Goal: Transaction & Acquisition: Download file/media

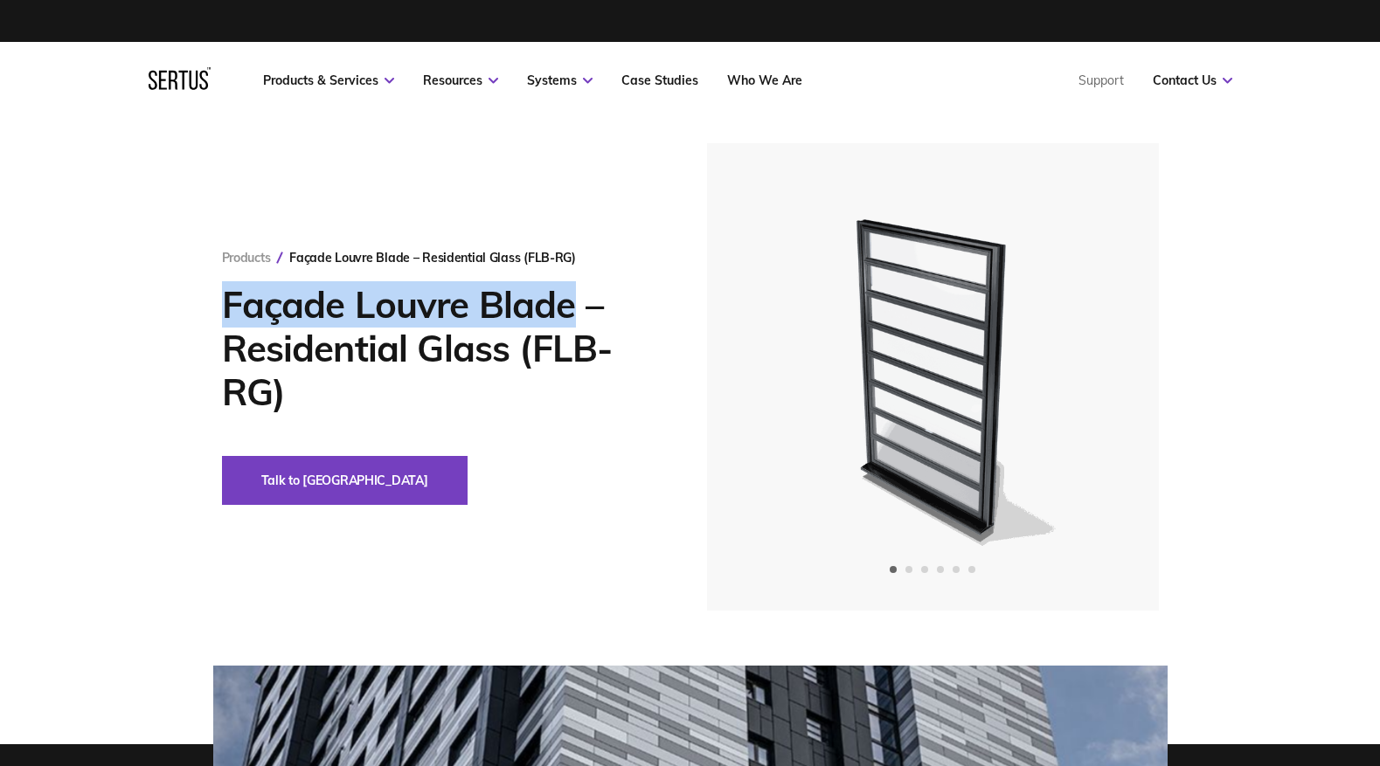
drag, startPoint x: 548, startPoint y: 304, endPoint x: 220, endPoint y: 305, distance: 327.7
click at [220, 305] on div "Products Façade Louvre Blade – Residential Glass (FLB-RG) Façade Louvre Blade –…" at bounding box center [690, 376] width 1024 height 467
copy h1 "Façade Louvre Blade"
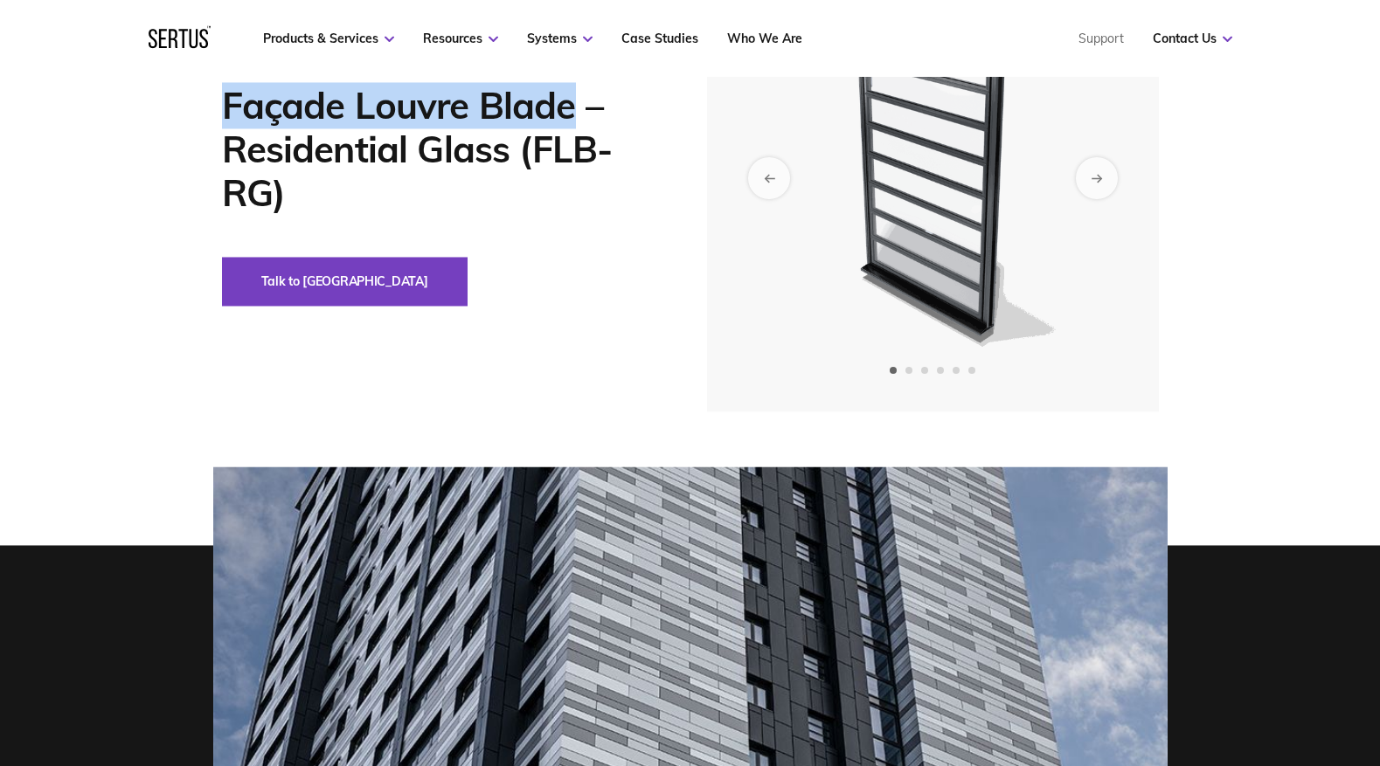
scroll to position [168, 0]
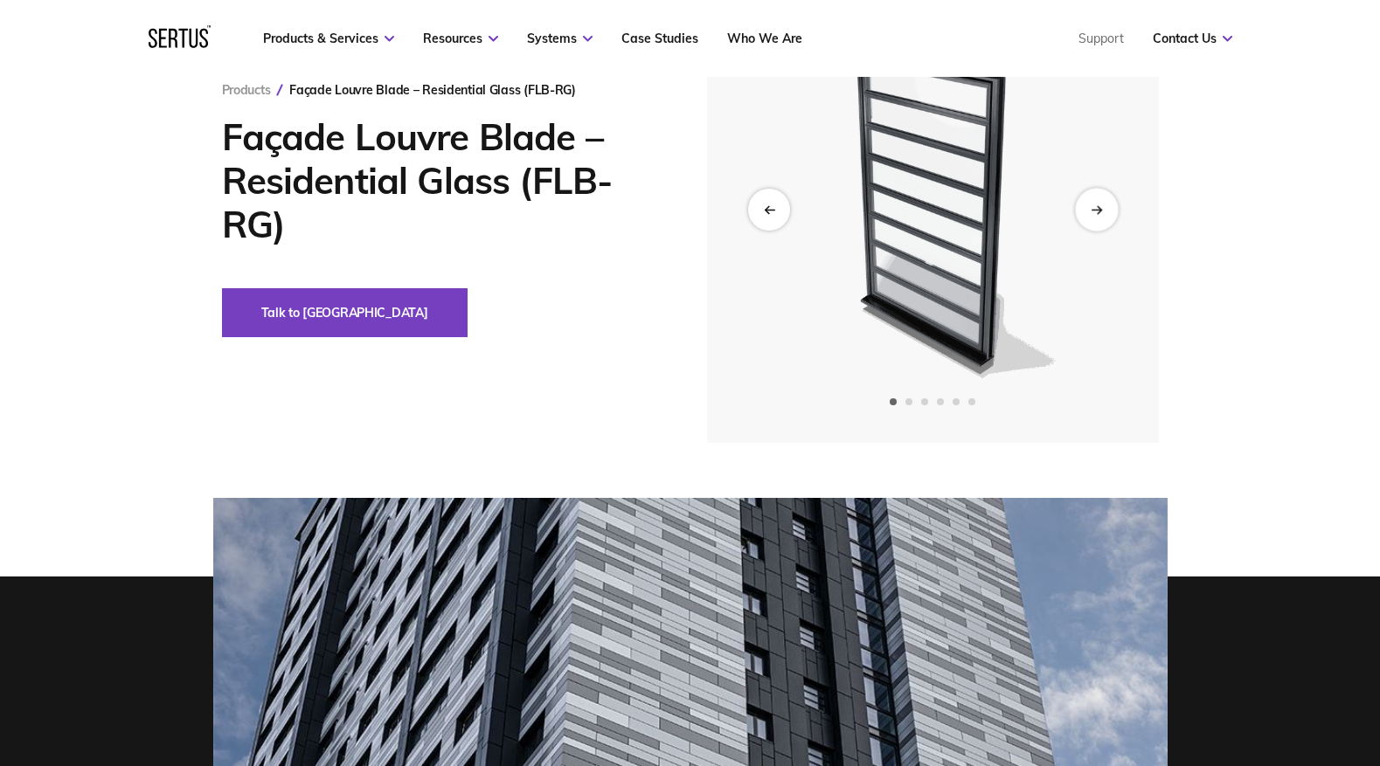
drag, startPoint x: 1090, startPoint y: 209, endPoint x: 1077, endPoint y: 216, distance: 14.1
click at [1090, 209] on div "Next slide" at bounding box center [1096, 209] width 43 height 43
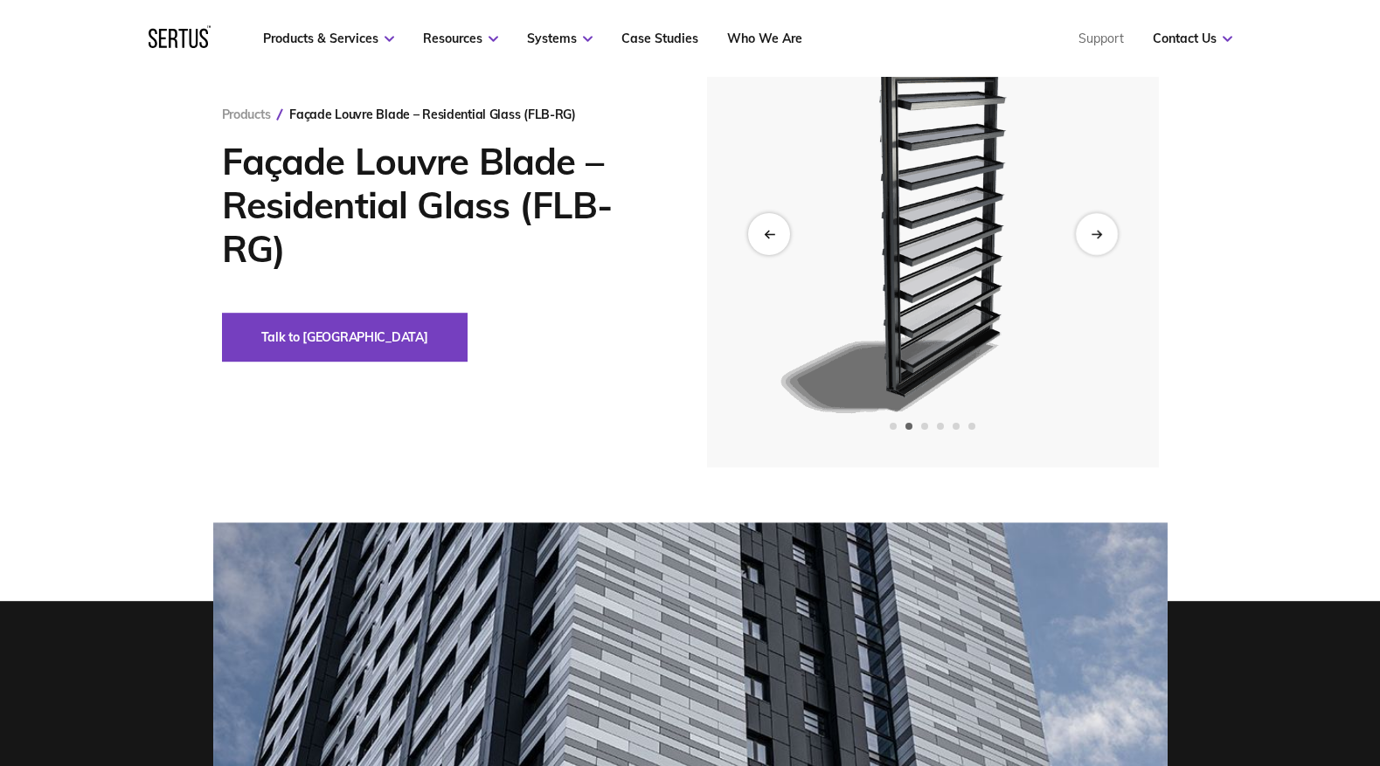
scroll to position [56, 0]
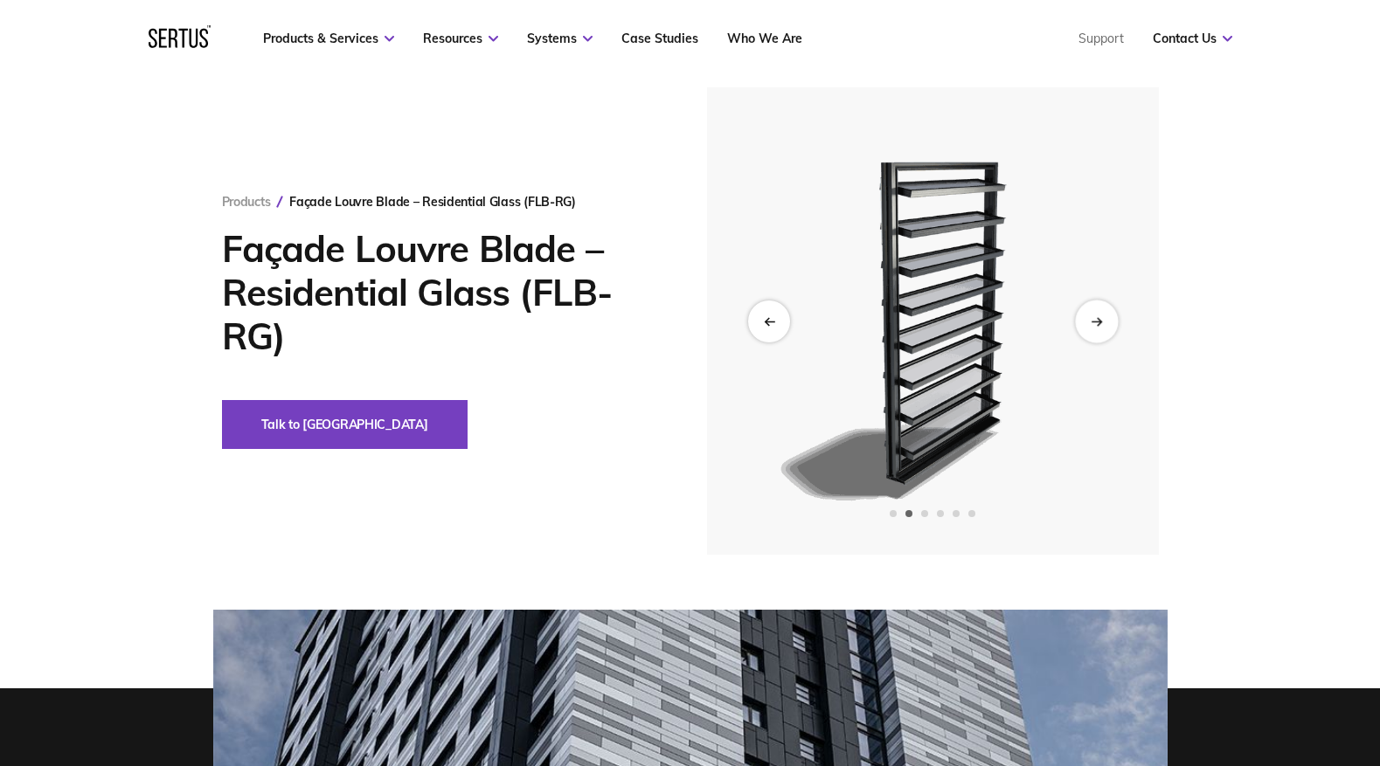
click at [1102, 315] on div "Next slide" at bounding box center [1096, 321] width 43 height 43
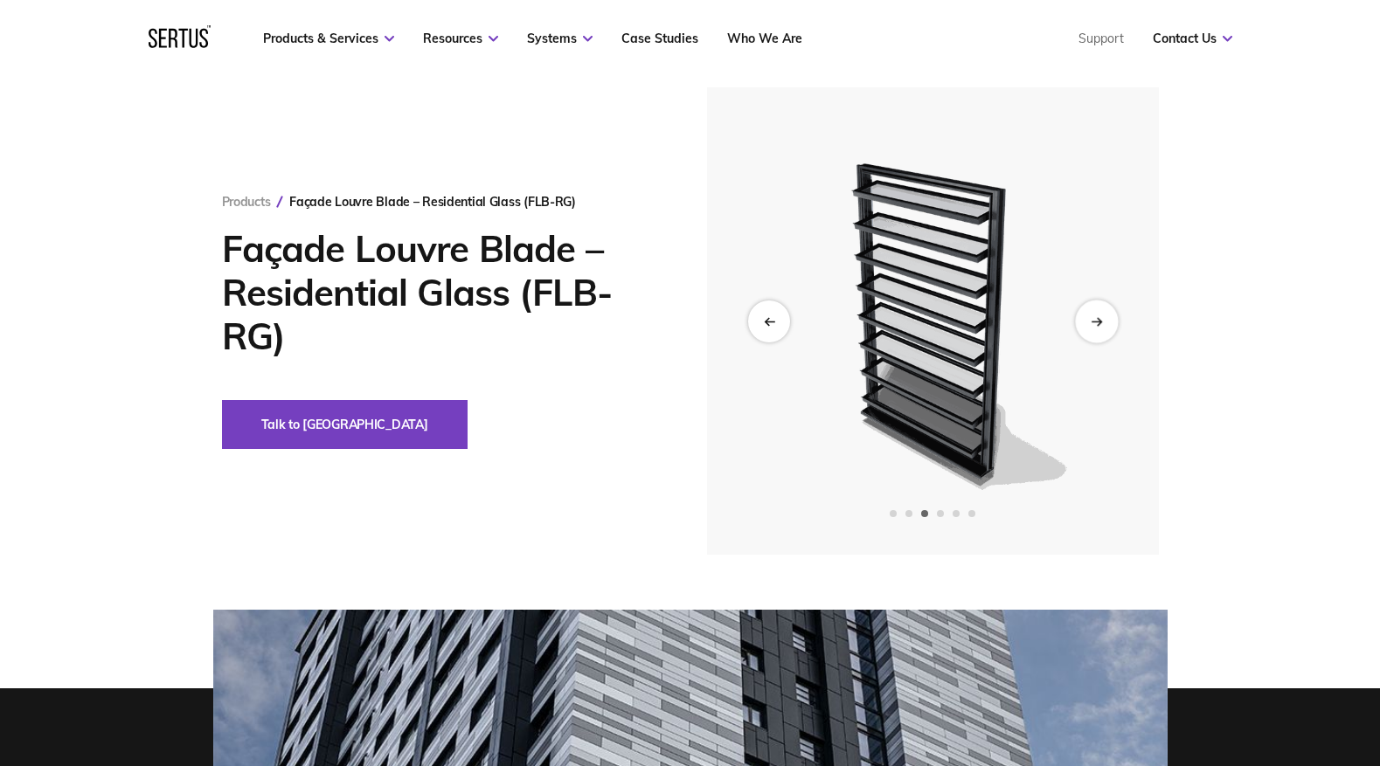
click at [1102, 315] on div "Next slide" at bounding box center [1096, 321] width 43 height 43
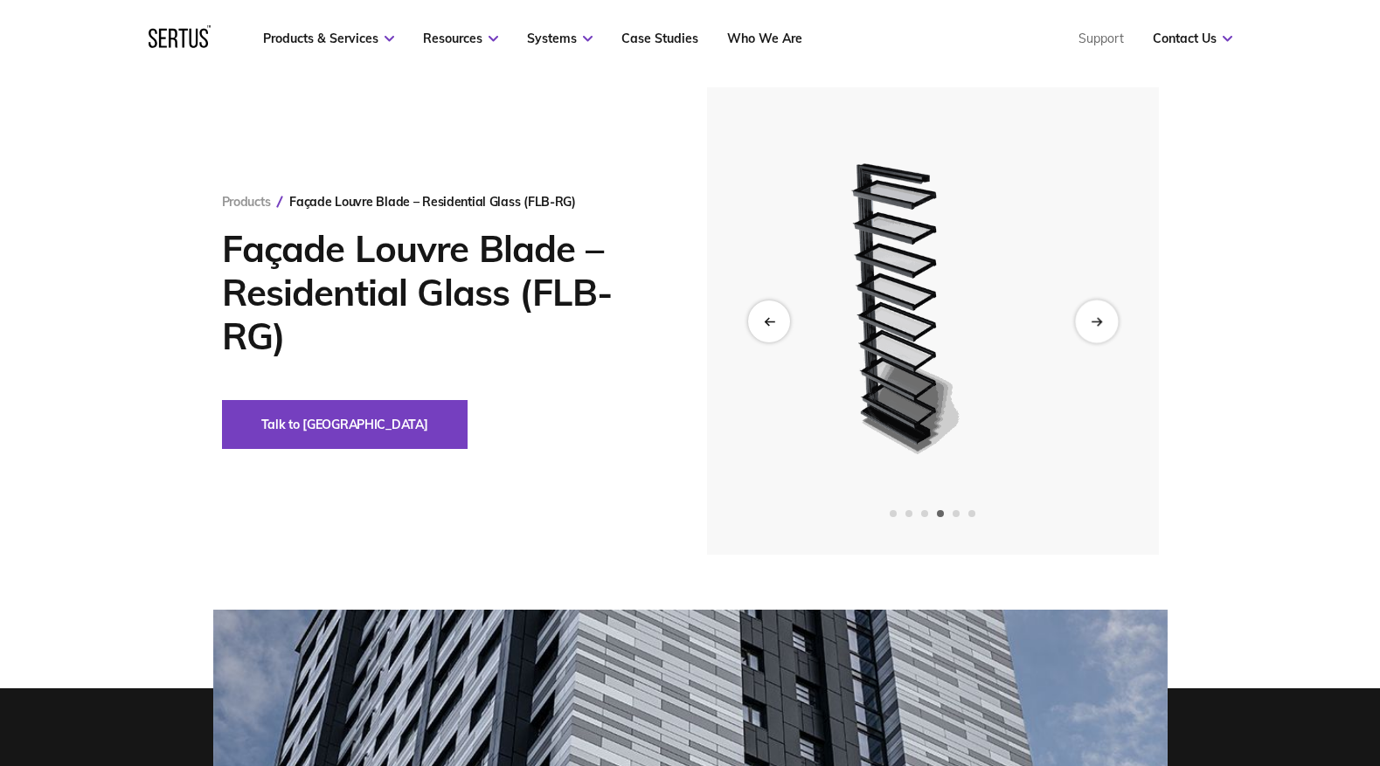
click at [1101, 315] on div "Next slide" at bounding box center [1096, 321] width 43 height 43
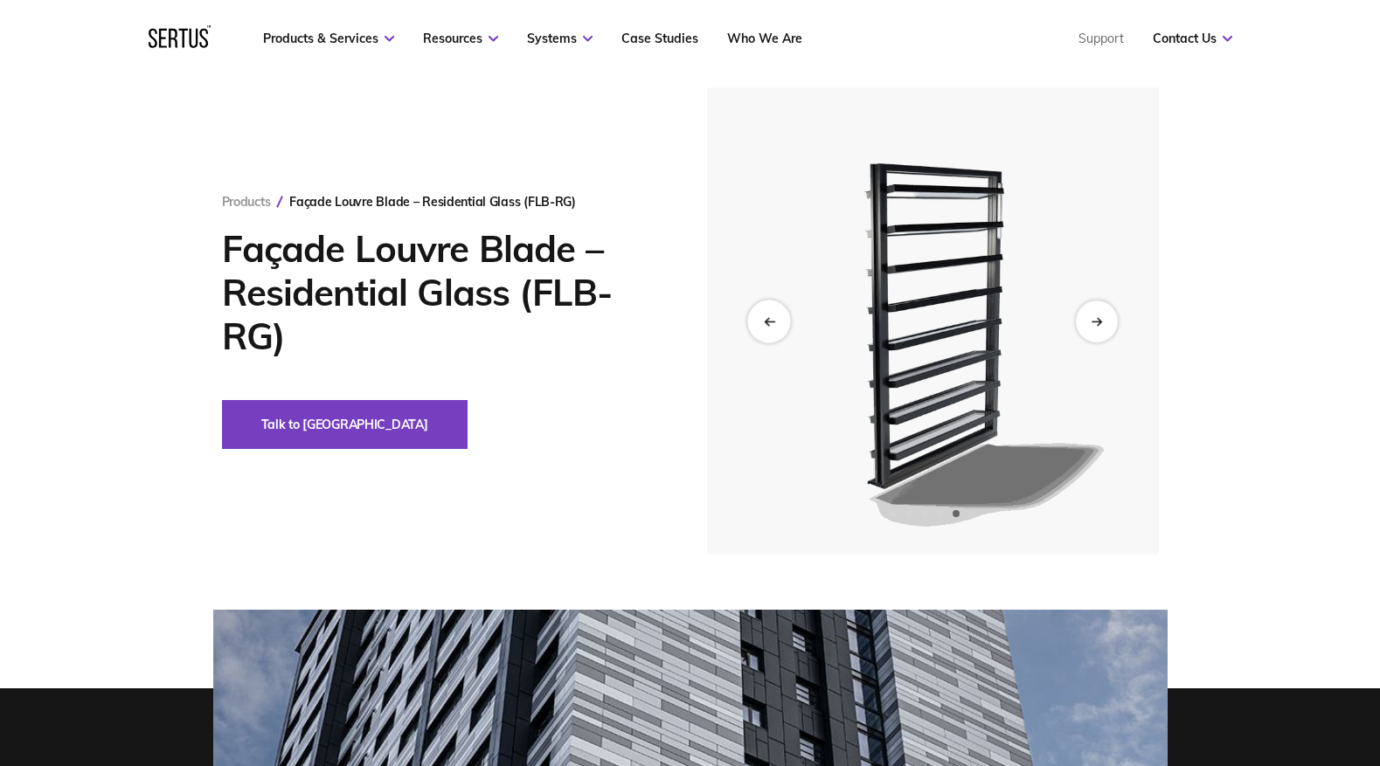
click at [779, 316] on div "Previous slide" at bounding box center [768, 321] width 43 height 43
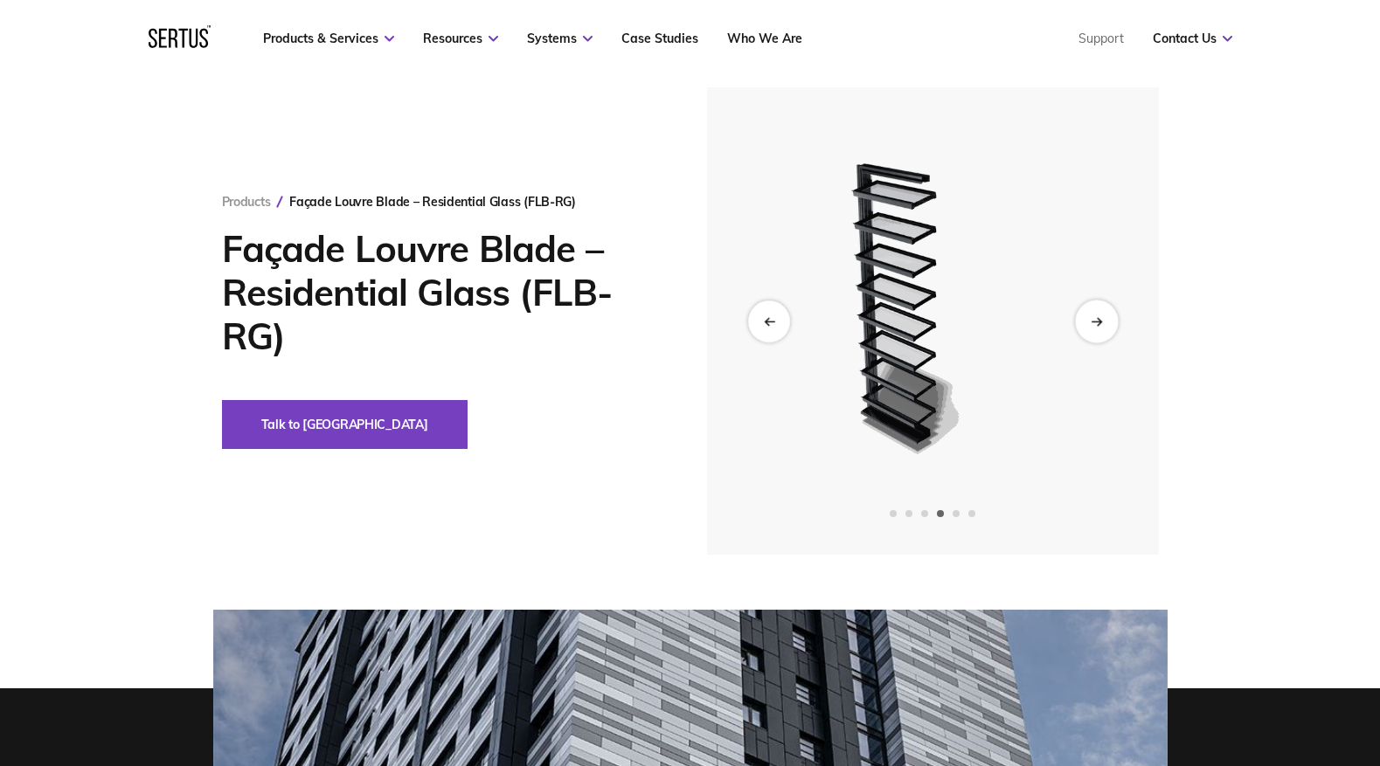
click at [1107, 321] on div "Next slide" at bounding box center [1096, 321] width 43 height 43
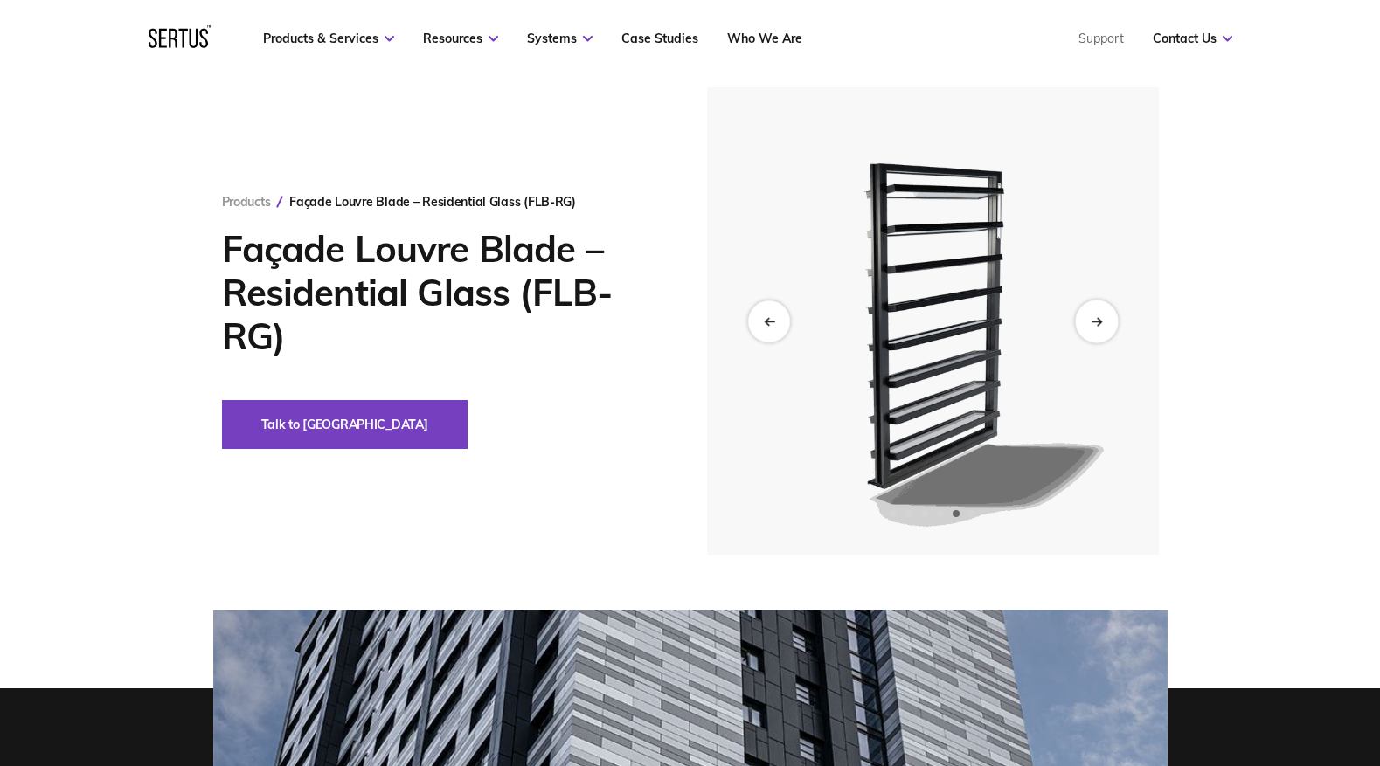
click at [1106, 321] on div "Next slide" at bounding box center [1096, 321] width 43 height 43
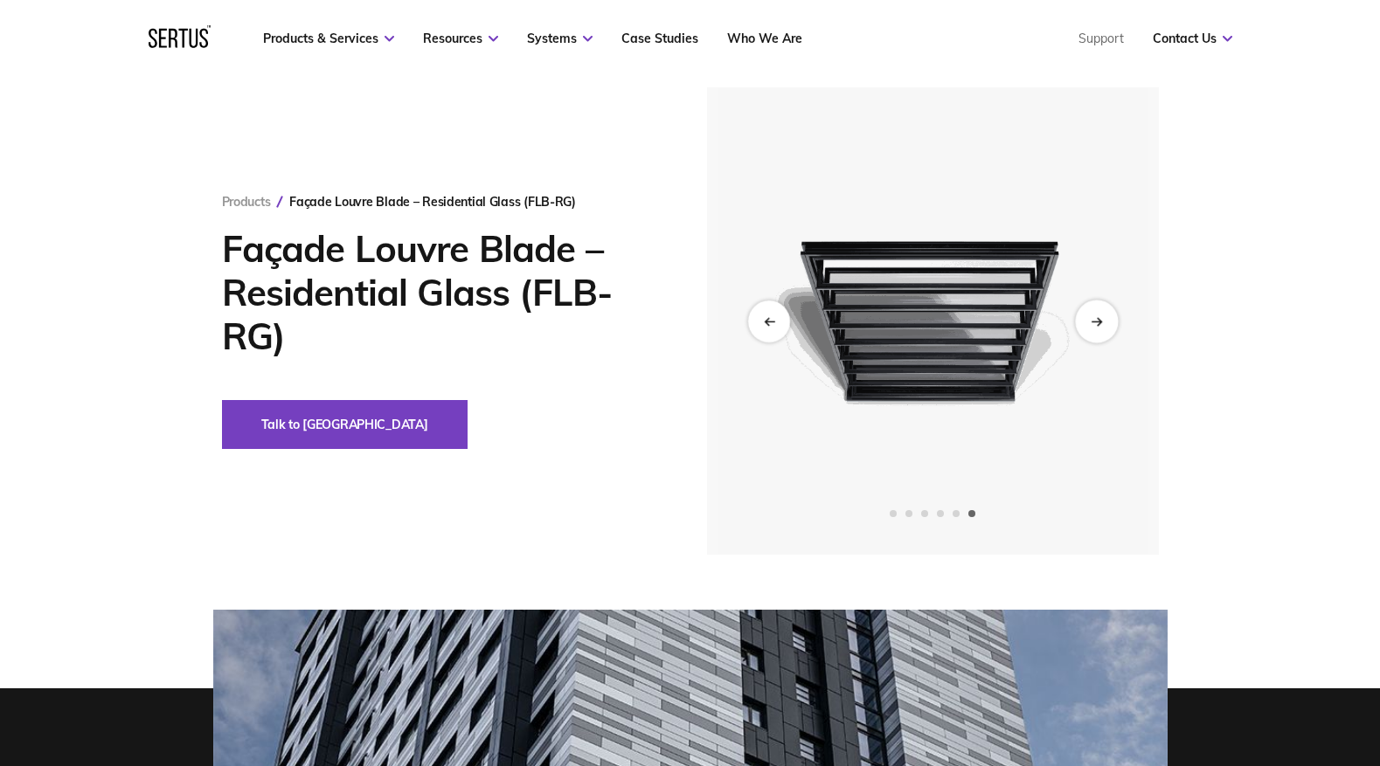
click at [1105, 321] on div "Next slide" at bounding box center [1096, 321] width 43 height 43
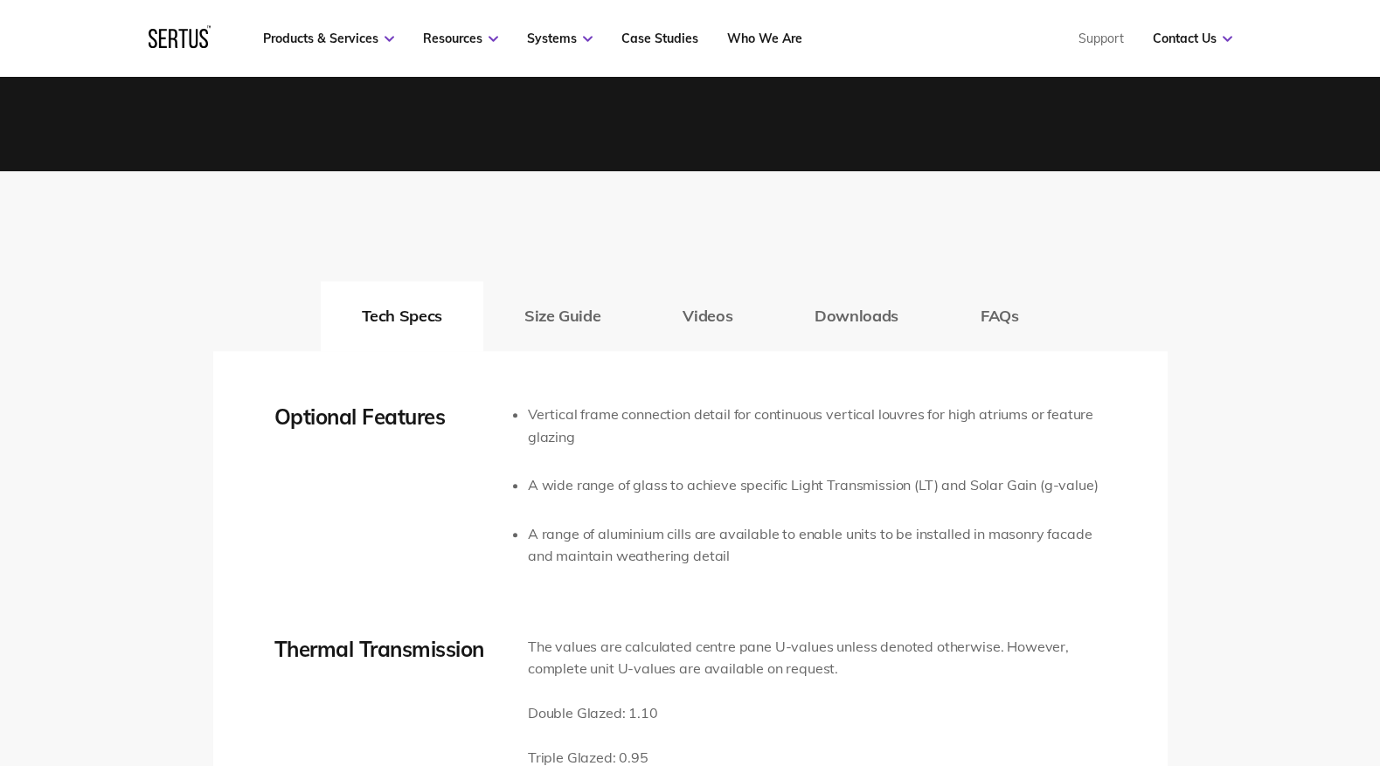
scroll to position [2489, 0]
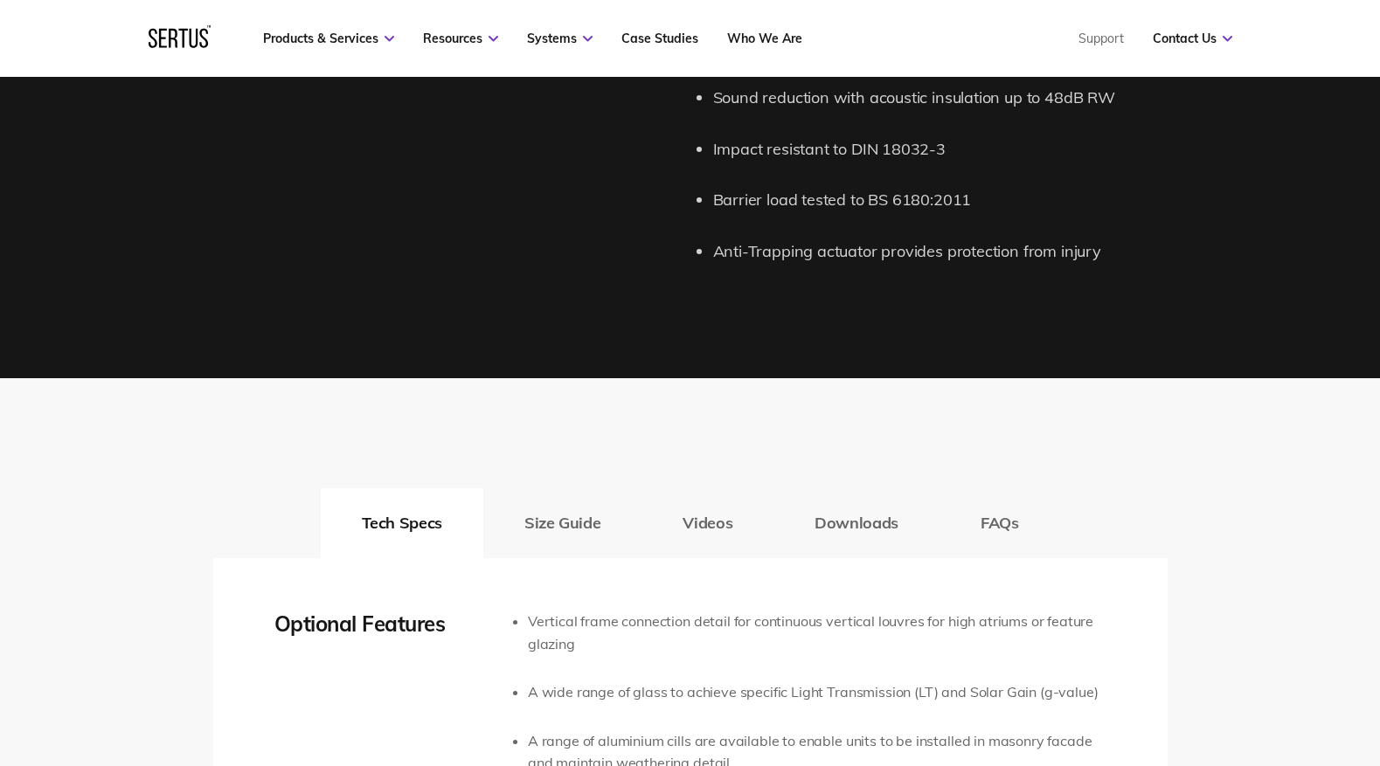
drag, startPoint x: 567, startPoint y: 532, endPoint x: 601, endPoint y: 525, distance: 34.8
click at [567, 532] on button "Size Guide" at bounding box center [562, 523] width 158 height 70
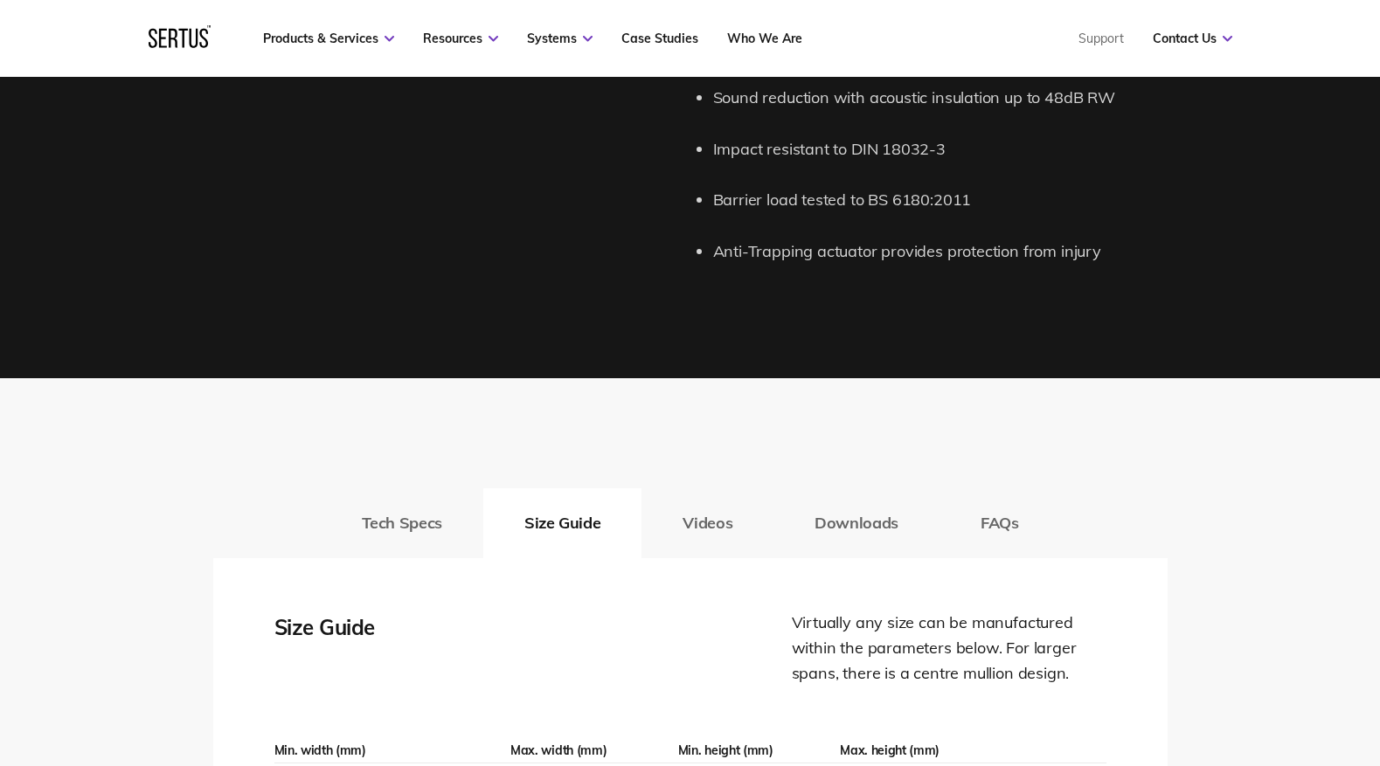
scroll to position [2698, 0]
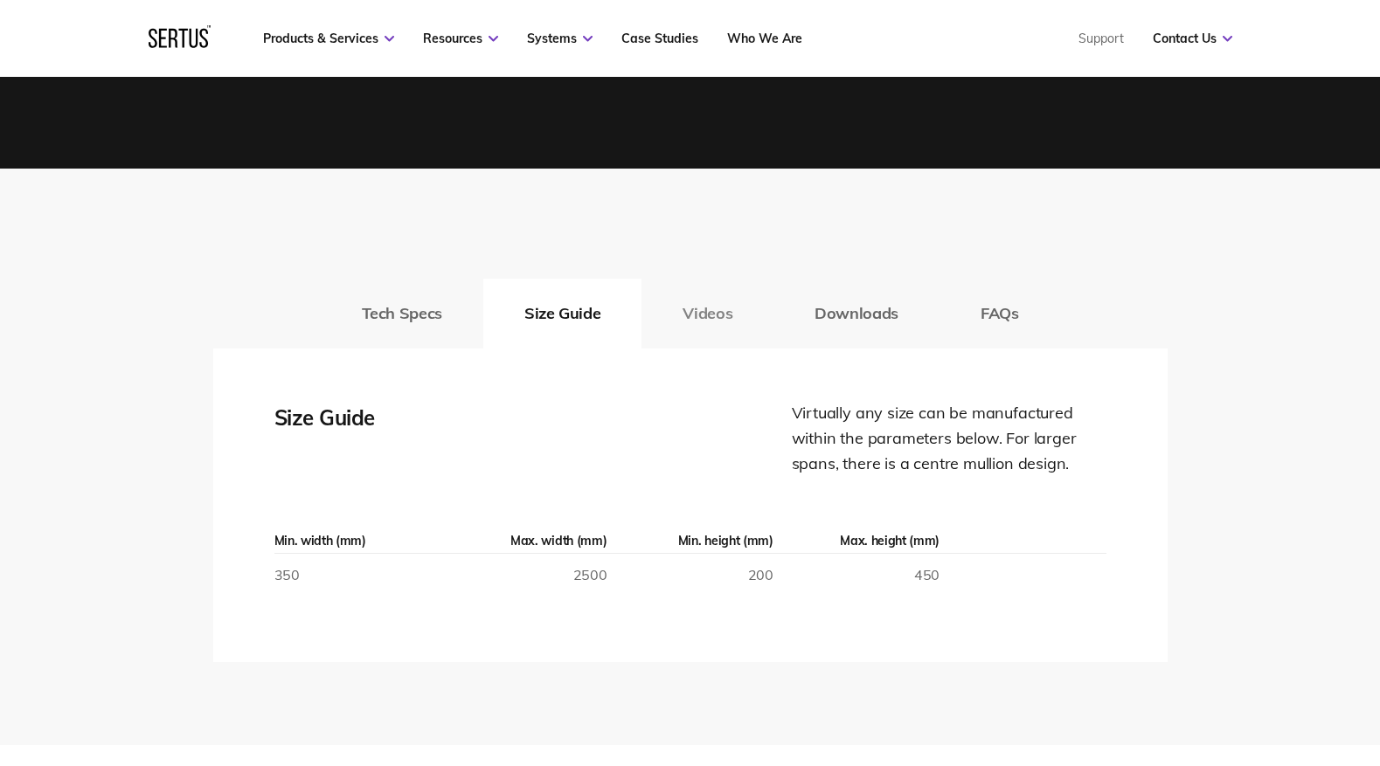
click at [711, 315] on button "Videos" at bounding box center [707, 314] width 132 height 70
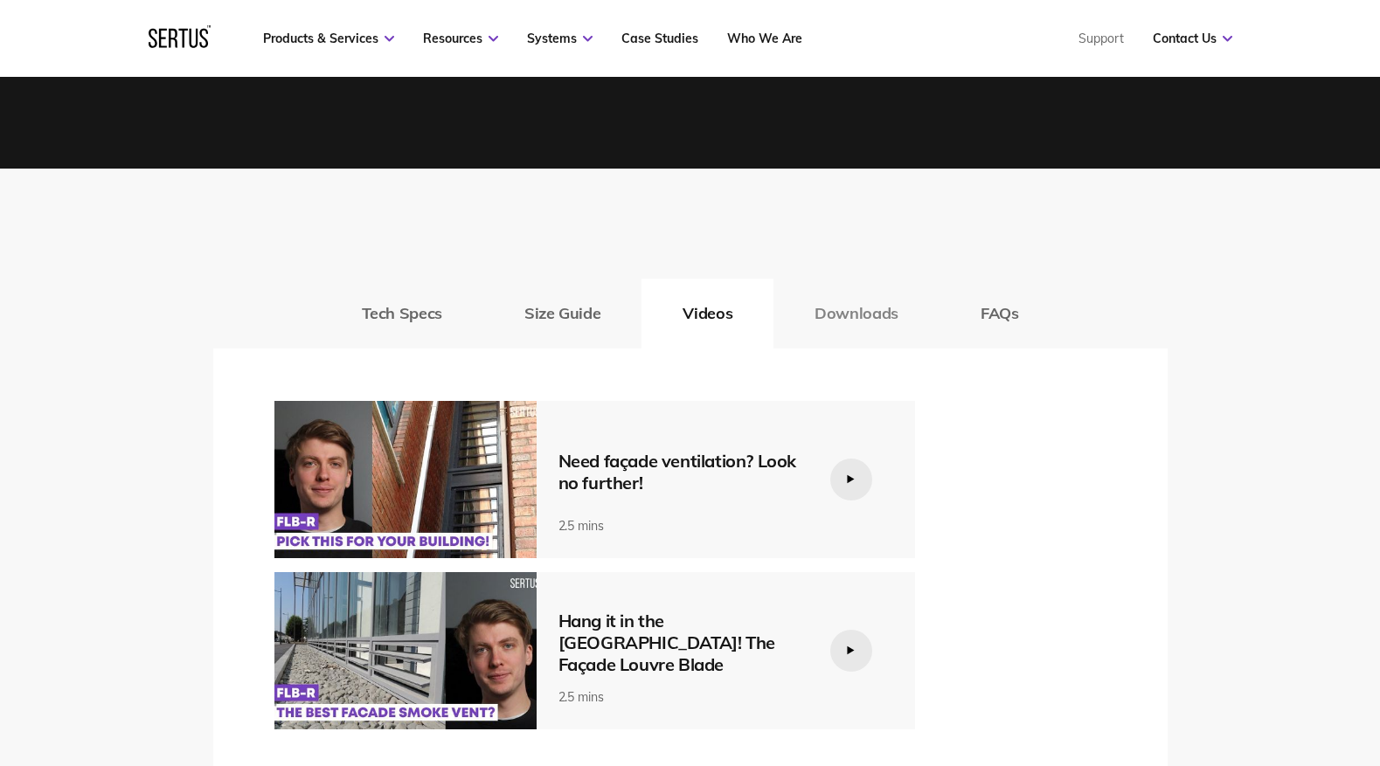
click at [848, 314] on button "Downloads" at bounding box center [856, 314] width 166 height 70
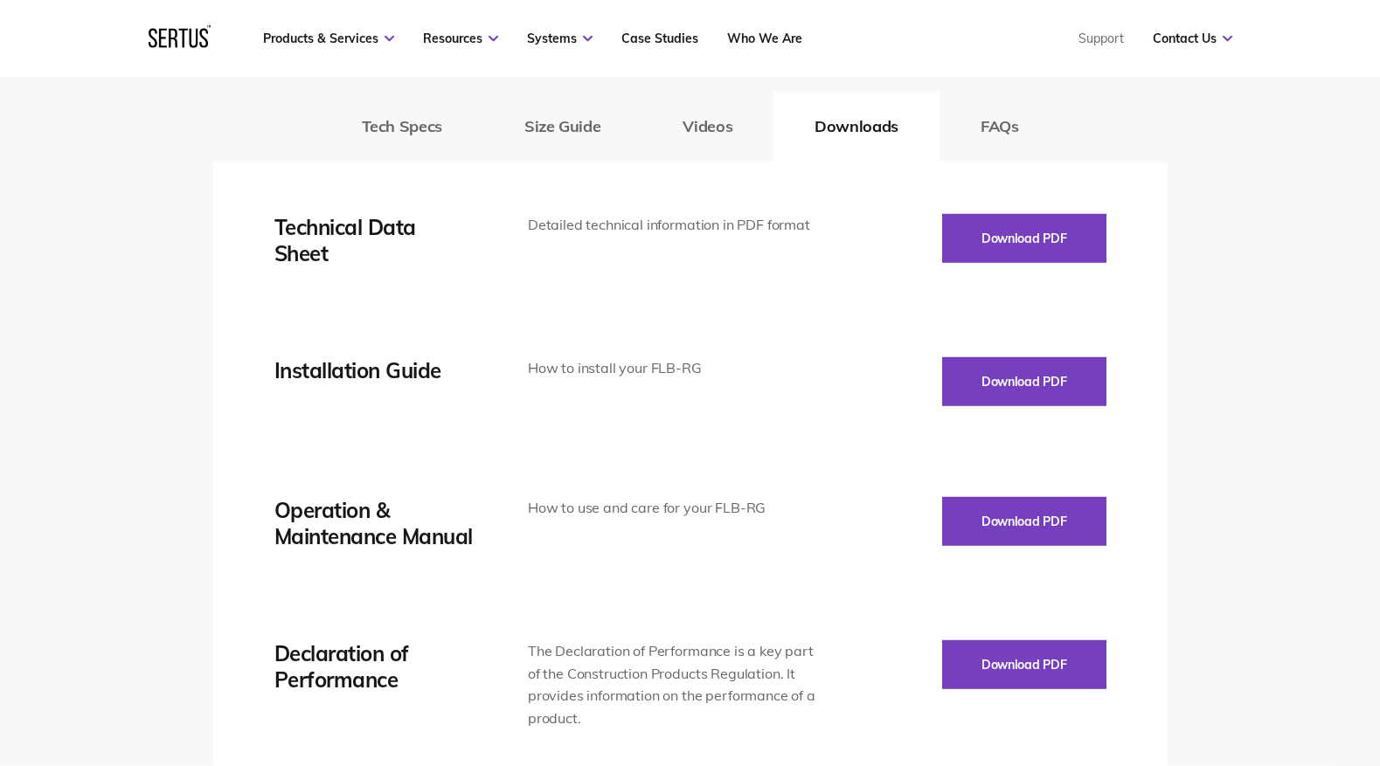
scroll to position [2894, 0]
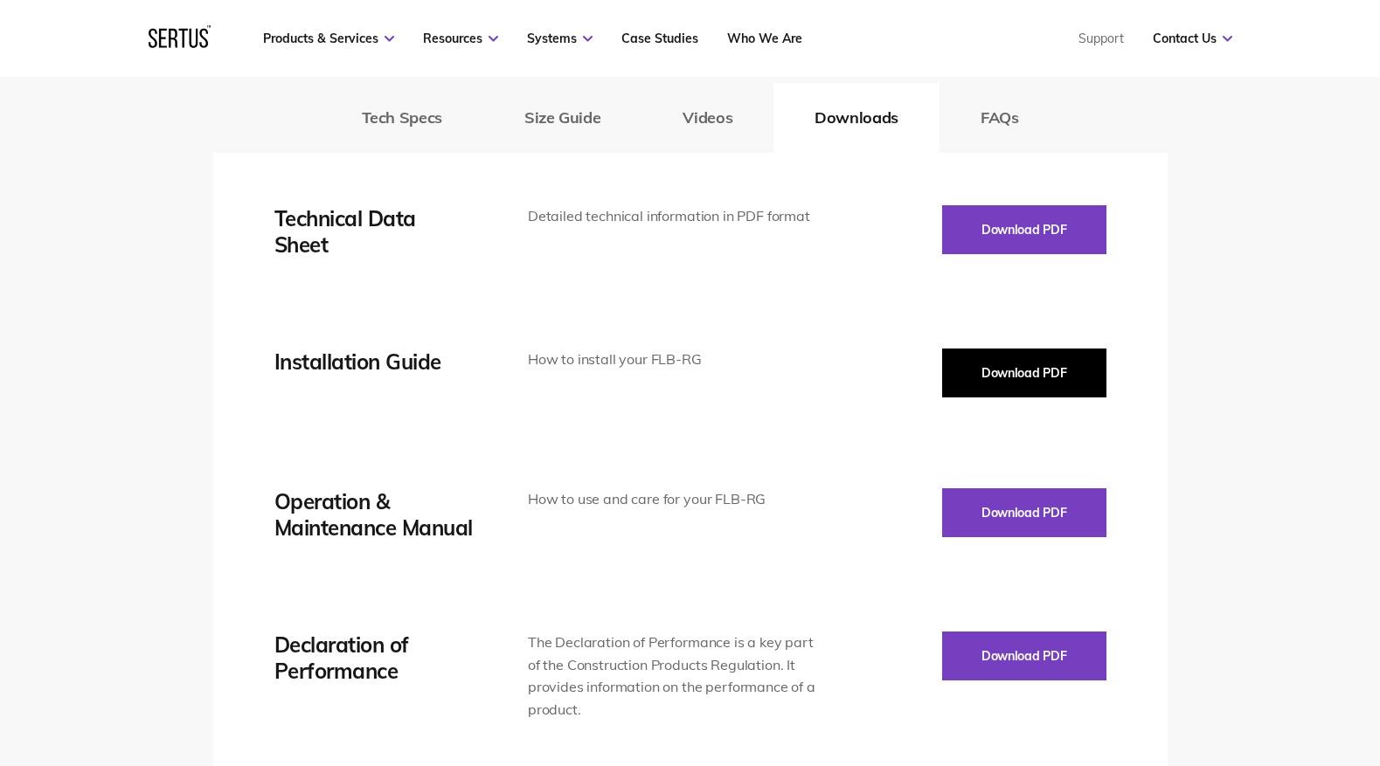
click at [1052, 385] on button "Download PDF" at bounding box center [1024, 373] width 164 height 49
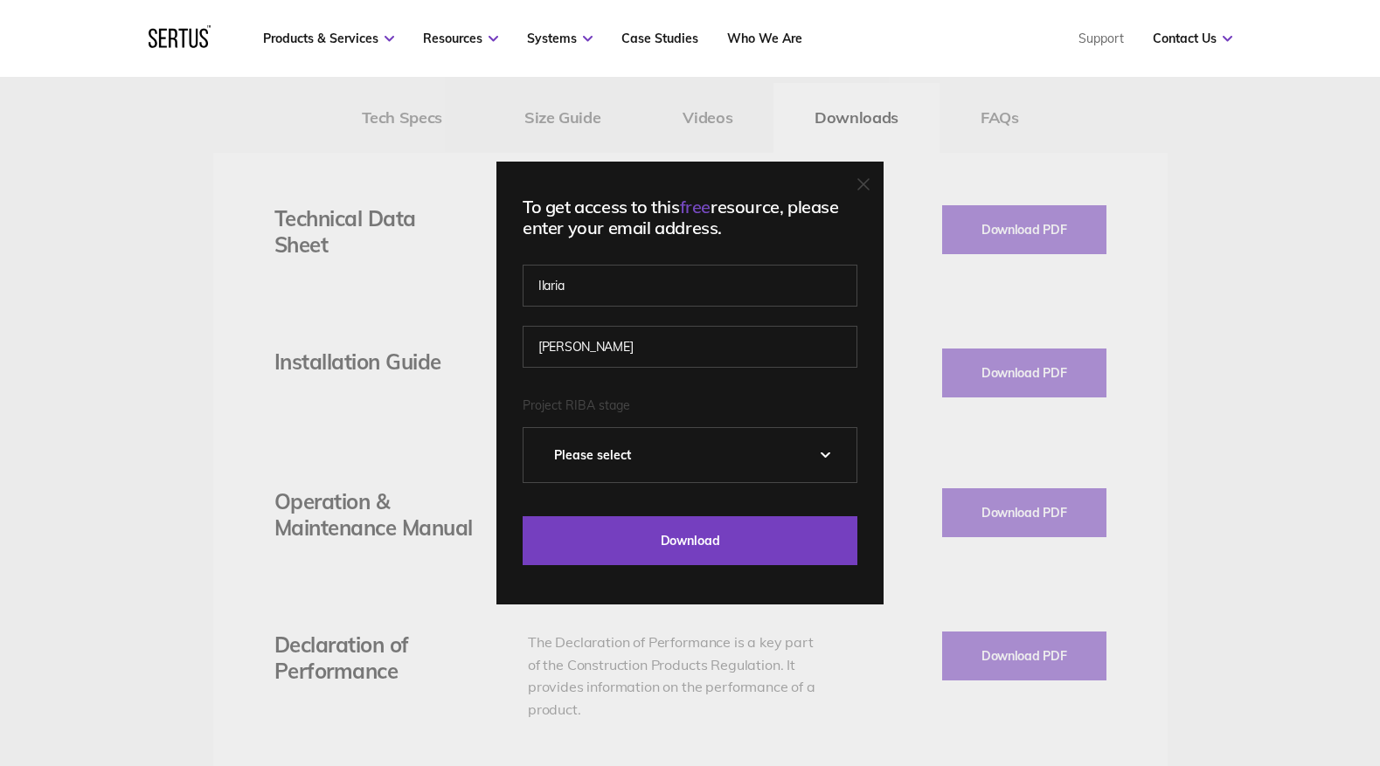
select select "5 - Construction"
click option "5 - Construction" at bounding box center [0, 0] width 0 height 0
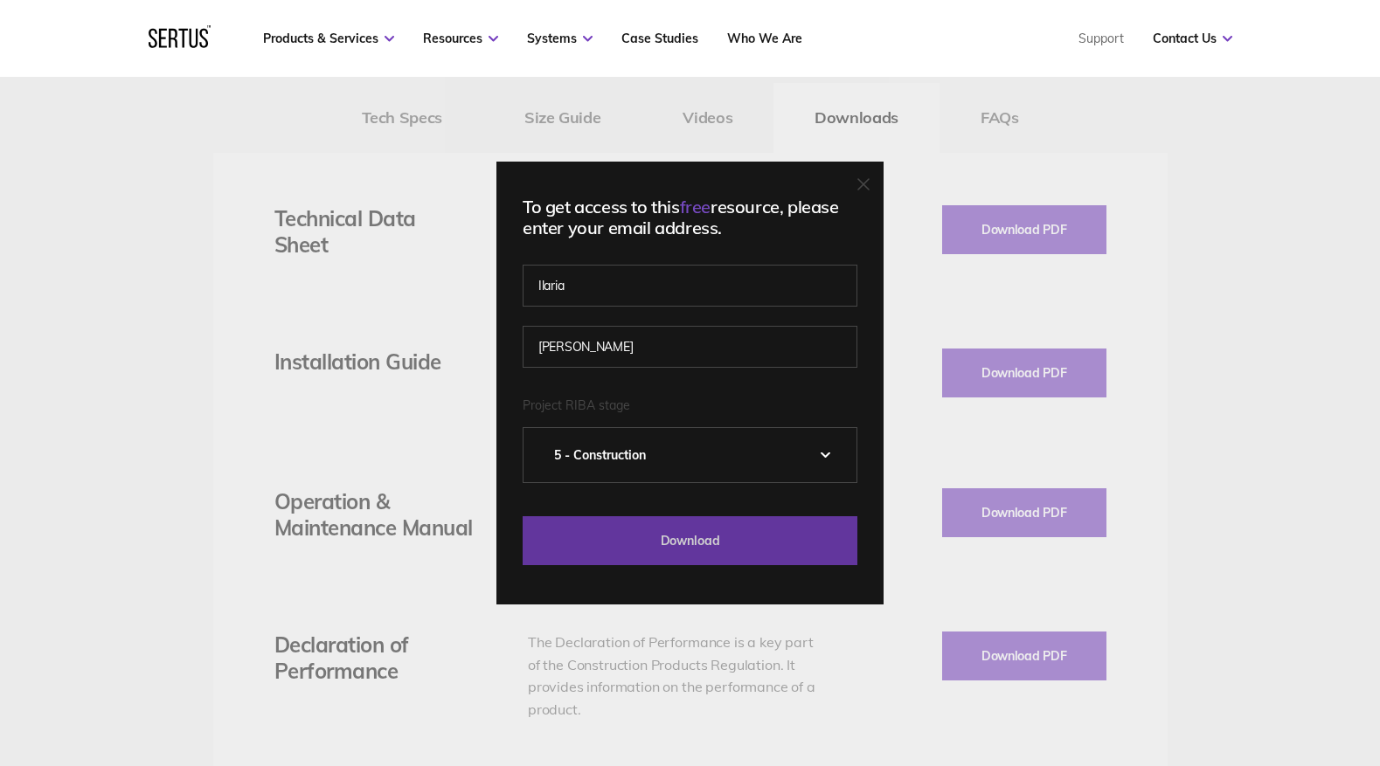
click at [708, 525] on input "Download" at bounding box center [690, 540] width 335 height 49
